Goal: Transaction & Acquisition: Obtain resource

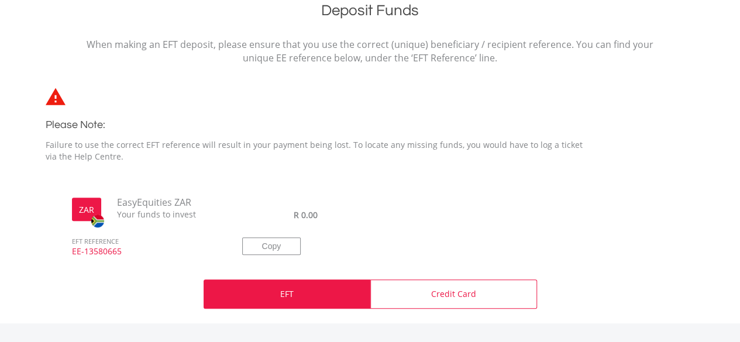
scroll to position [324, 0]
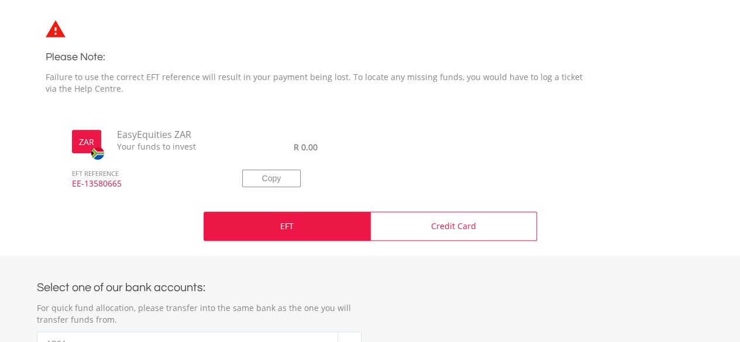
click at [259, 229] on div "EFT" at bounding box center [287, 226] width 167 height 29
click at [311, 223] on div "EFT" at bounding box center [287, 226] width 167 height 29
click at [294, 171] on button "Copy" at bounding box center [271, 179] width 59 height 18
click at [298, 218] on div "EFT" at bounding box center [287, 226] width 167 height 29
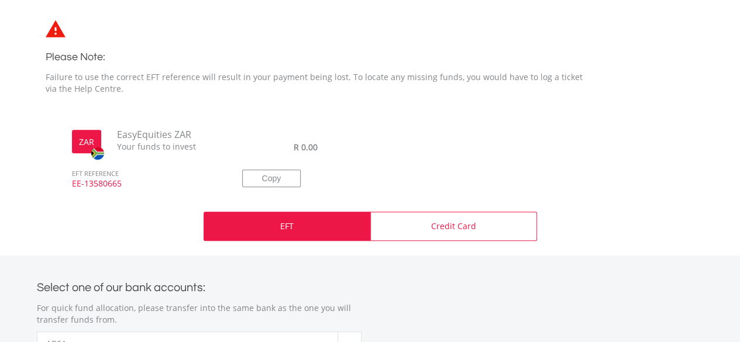
click at [322, 226] on div "EFT" at bounding box center [287, 226] width 167 height 29
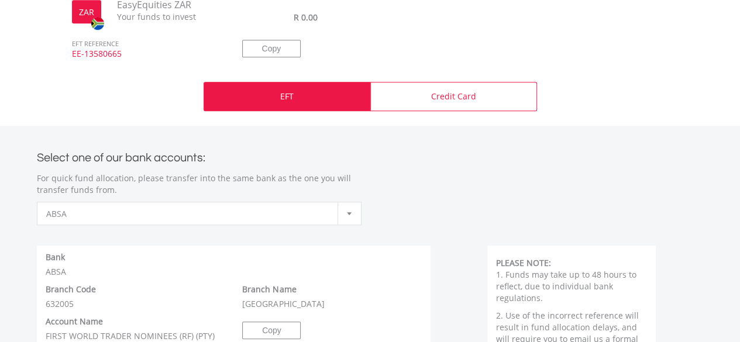
scroll to position [453, 0]
click at [342, 94] on div "EFT" at bounding box center [287, 97] width 167 height 29
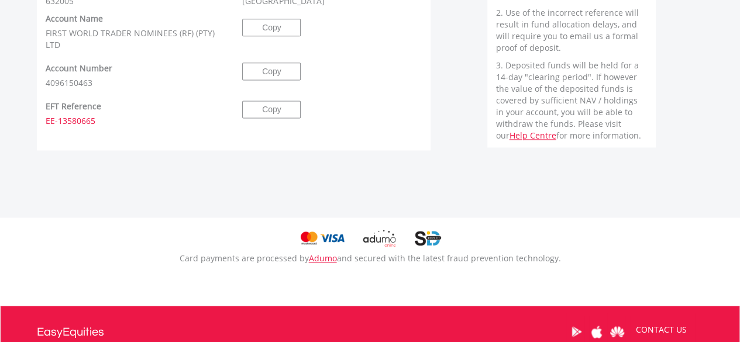
scroll to position [757, 0]
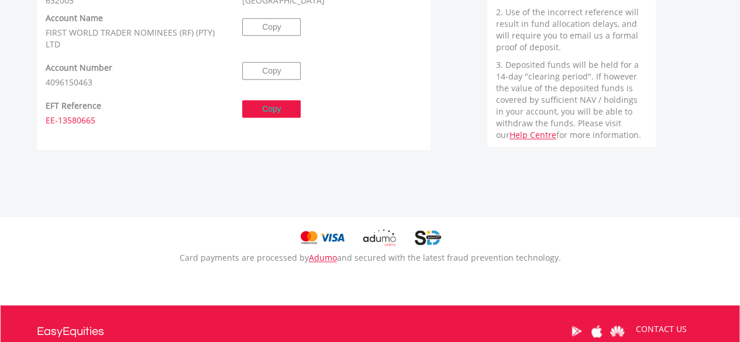
click at [272, 109] on button "Copy" at bounding box center [271, 109] width 59 height 18
click at [273, 109] on button "Copied" at bounding box center [271, 109] width 59 height 18
click at [309, 108] on div "Copy" at bounding box center [331, 109] width 197 height 18
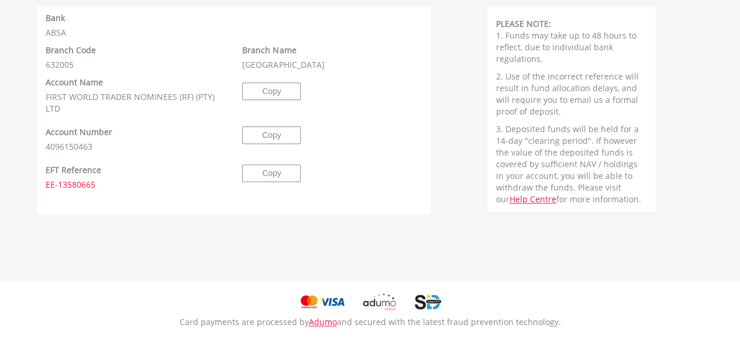
scroll to position [669, 0]
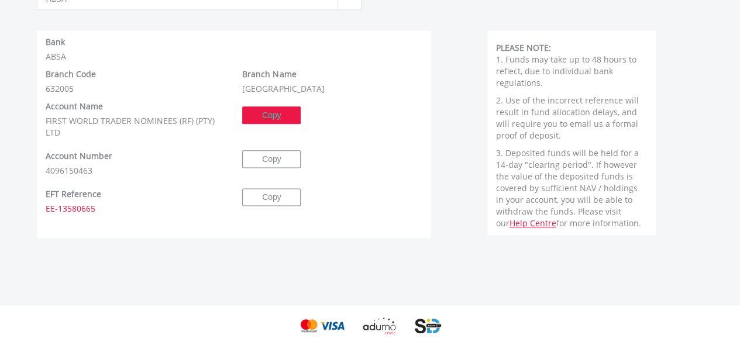
click at [280, 118] on button "Copy" at bounding box center [271, 116] width 59 height 18
click at [286, 157] on button "Copy" at bounding box center [271, 159] width 59 height 18
click at [310, 156] on div "Copy" at bounding box center [331, 159] width 197 height 18
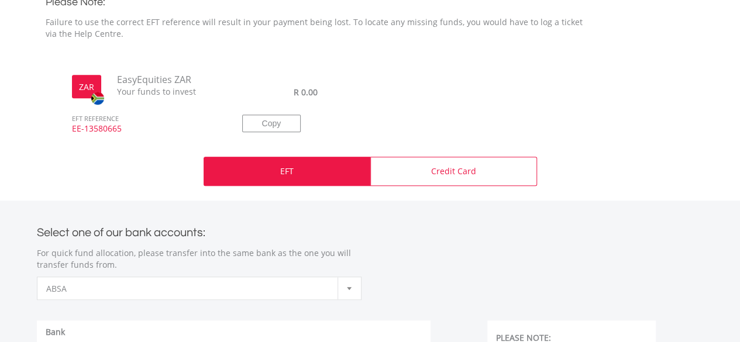
scroll to position [396, 0]
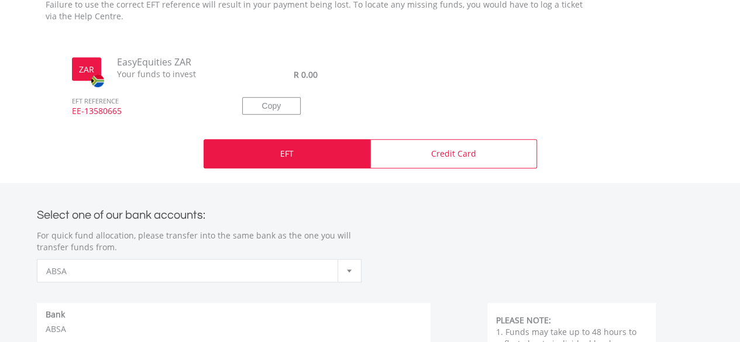
click at [286, 145] on div "EFT" at bounding box center [287, 153] width 167 height 29
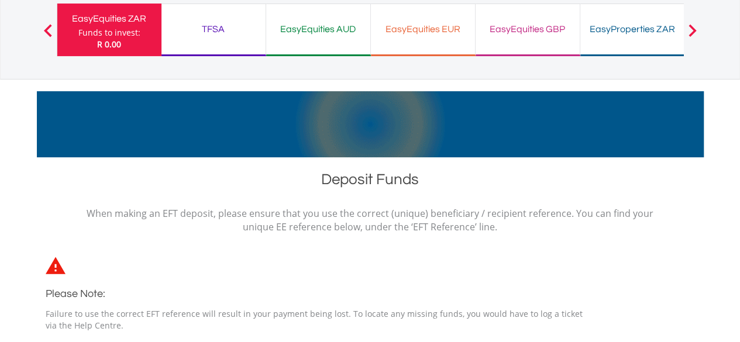
scroll to position [0, 0]
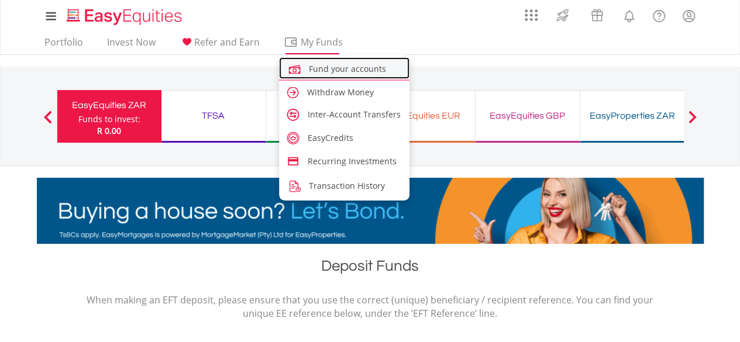
click at [334, 75] on link "Fund your accounts" at bounding box center [344, 68] width 131 height 22
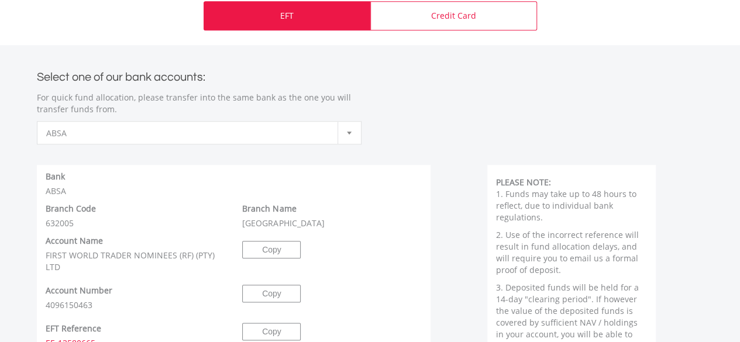
scroll to position [535, 0]
click at [346, 130] on div at bounding box center [349, 132] width 23 height 22
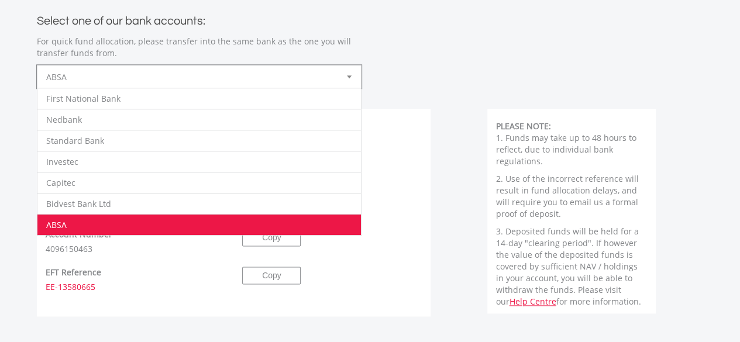
scroll to position [590, 0]
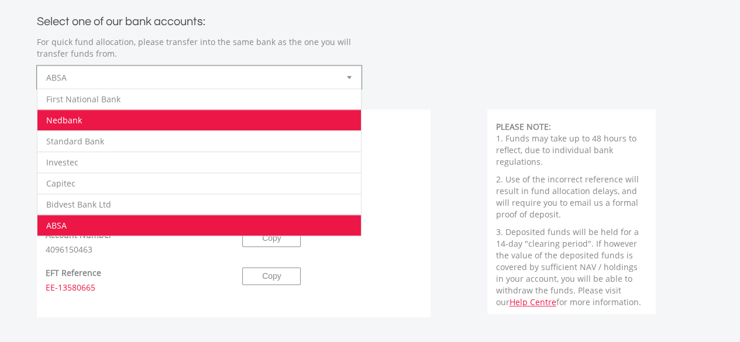
click at [269, 119] on li "Nedbank" at bounding box center [199, 119] width 324 height 21
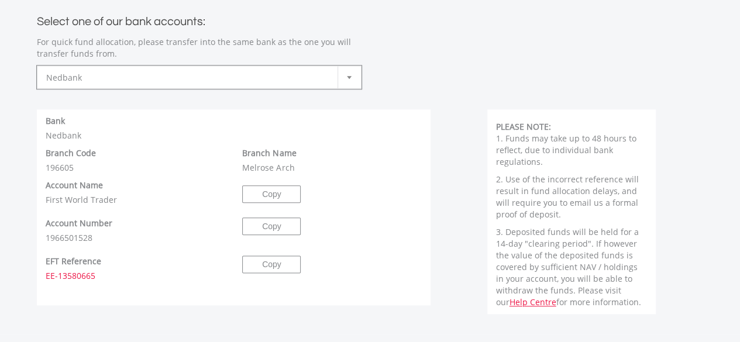
click at [267, 166] on div "Branch Name Melrose Arch" at bounding box center [331, 160] width 197 height 26
click at [270, 173] on div "Branch Name Melrose Arch" at bounding box center [331, 160] width 197 height 26
click at [350, 59] on p "For quick fund allocation, please transfer into the same bank as the one you wi…" at bounding box center [199, 47] width 325 height 23
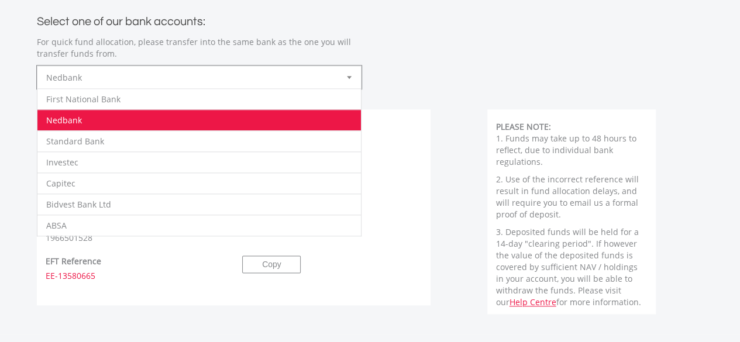
click at [345, 78] on div at bounding box center [349, 77] width 23 height 22
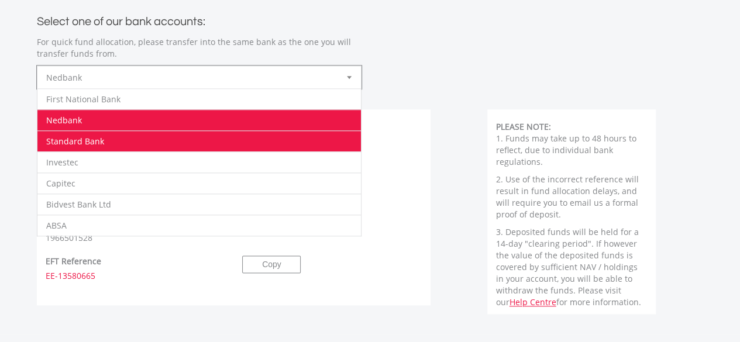
click at [253, 135] on li "Standard Bank" at bounding box center [199, 140] width 324 height 21
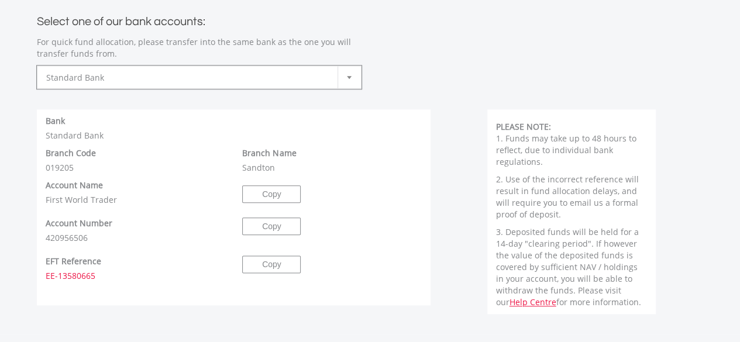
click at [266, 169] on div "Branch Name Sandton" at bounding box center [331, 160] width 197 height 26
drag, startPoint x: 276, startPoint y: 167, endPoint x: 238, endPoint y: 172, distance: 39.0
click at [238, 172] on div "Branch Name Sandton" at bounding box center [331, 160] width 197 height 26
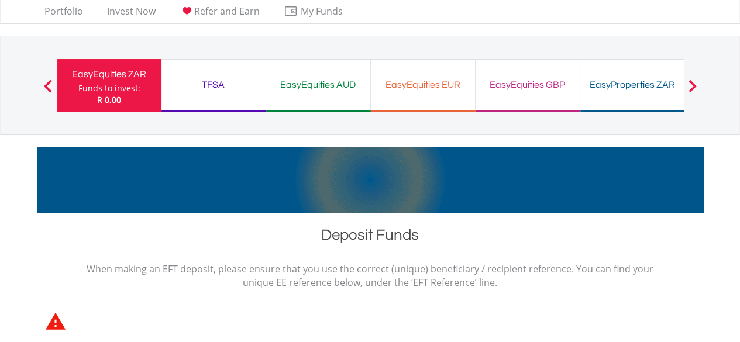
scroll to position [0, 0]
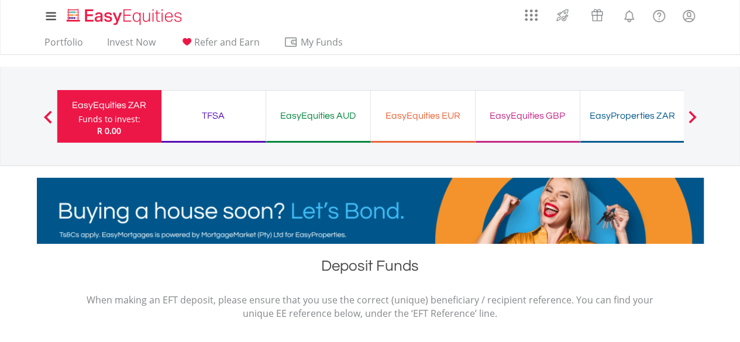
click at [200, 108] on div "TFSA" at bounding box center [214, 116] width 90 height 16
